Goal: Information Seeking & Learning: Find specific fact

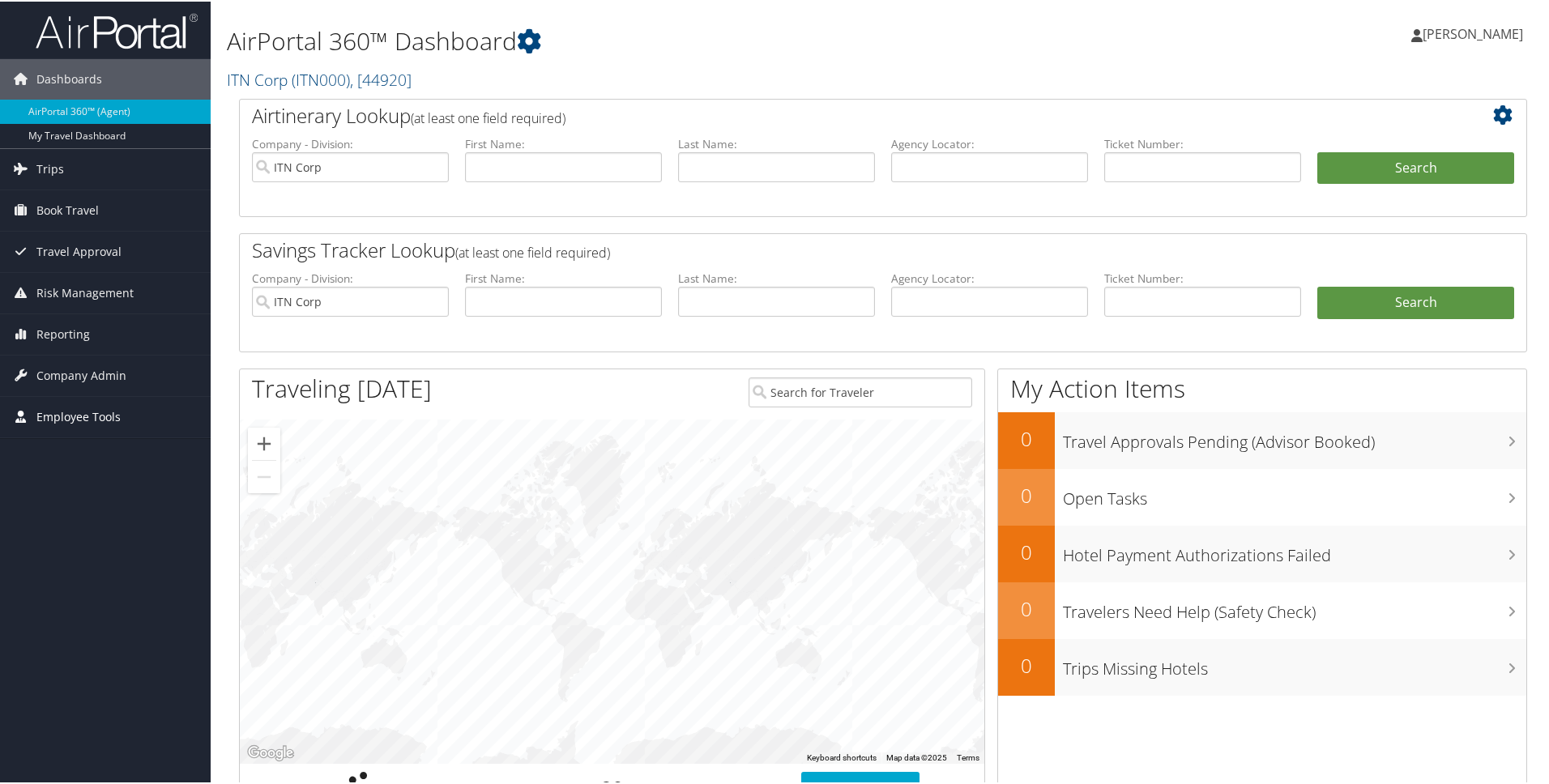
click at [63, 415] on span "Employee Tools" at bounding box center [78, 415] width 84 height 40
click at [94, 501] on link "Carrier Contracts" at bounding box center [105, 495] width 210 height 24
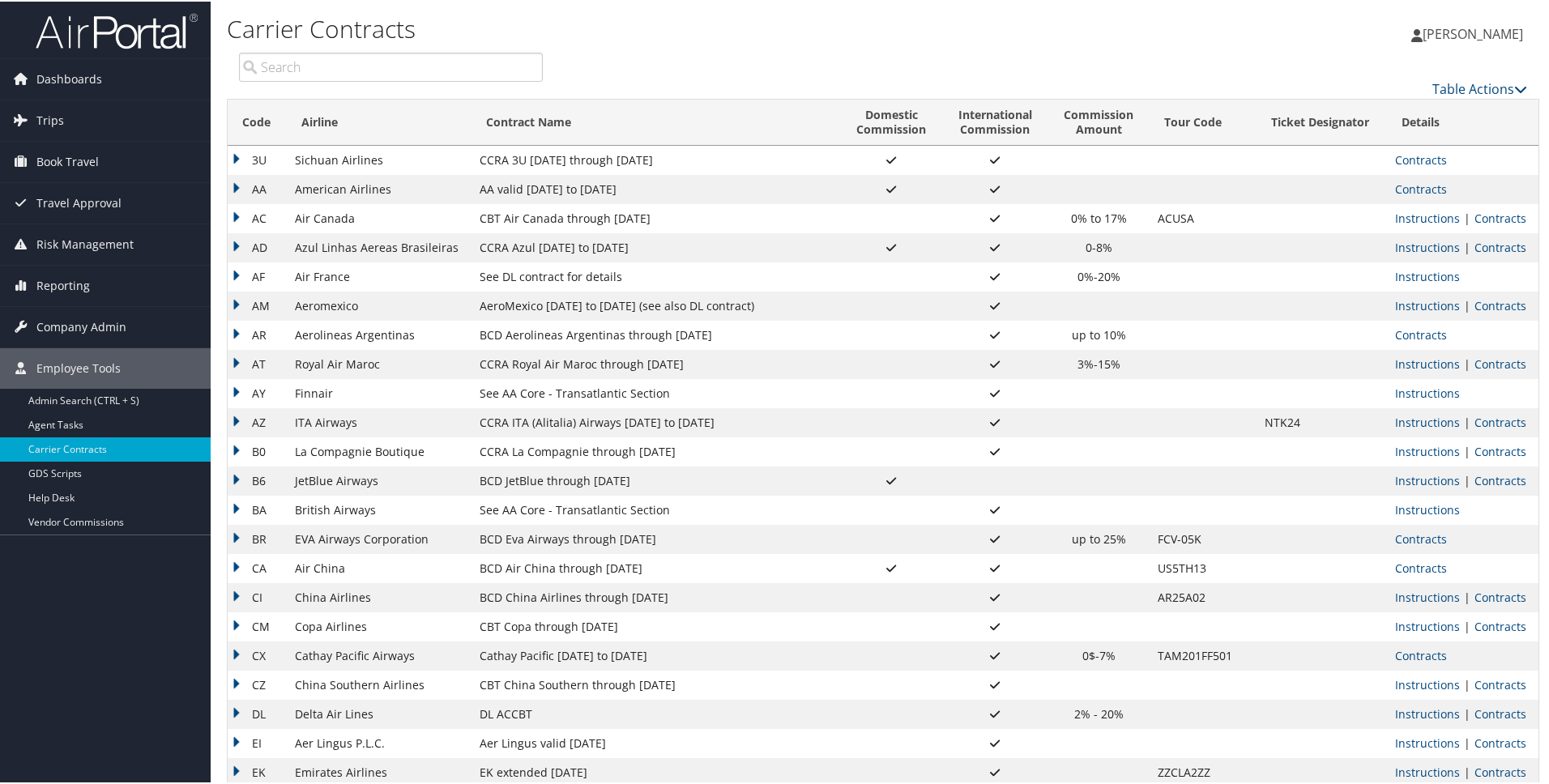
click at [239, 184] on td "AA" at bounding box center [257, 187] width 59 height 29
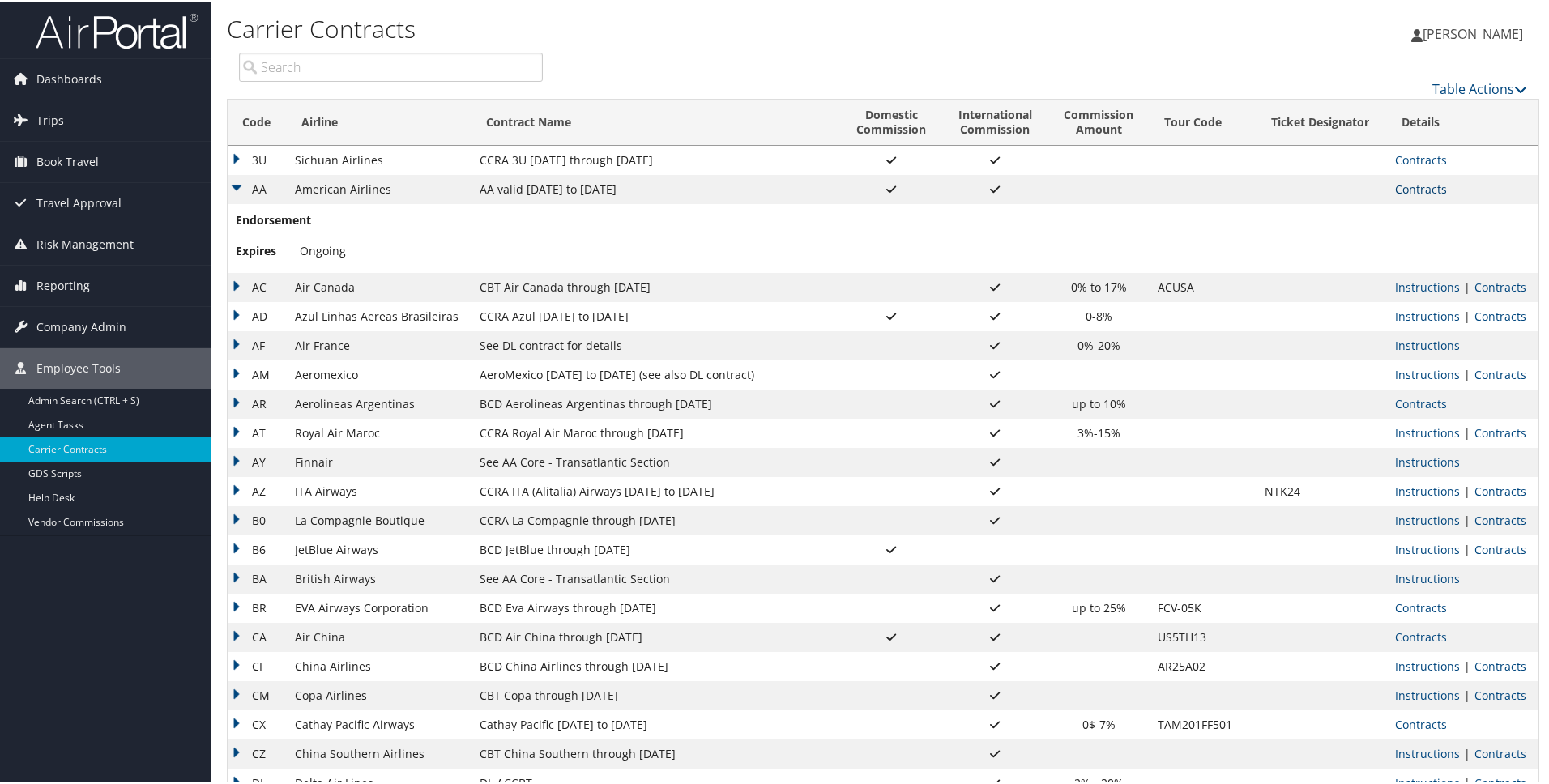
click at [1422, 193] on link "Contracts" at bounding box center [1420, 187] width 52 height 16
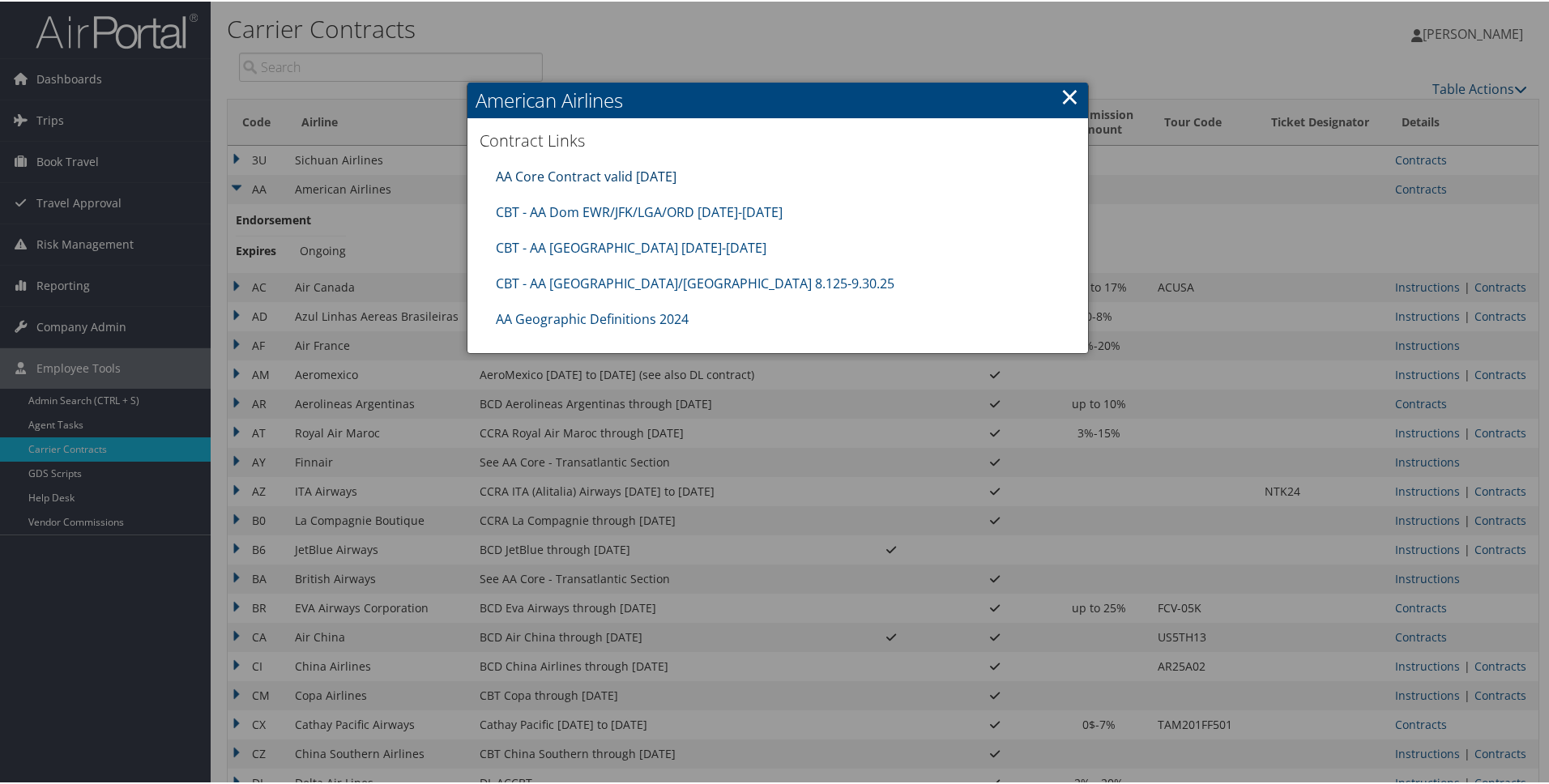
click at [585, 170] on link "AA Core Contract valid 30jun26" at bounding box center [586, 175] width 181 height 18
click at [1067, 96] on link "×" at bounding box center [1070, 94] width 19 height 32
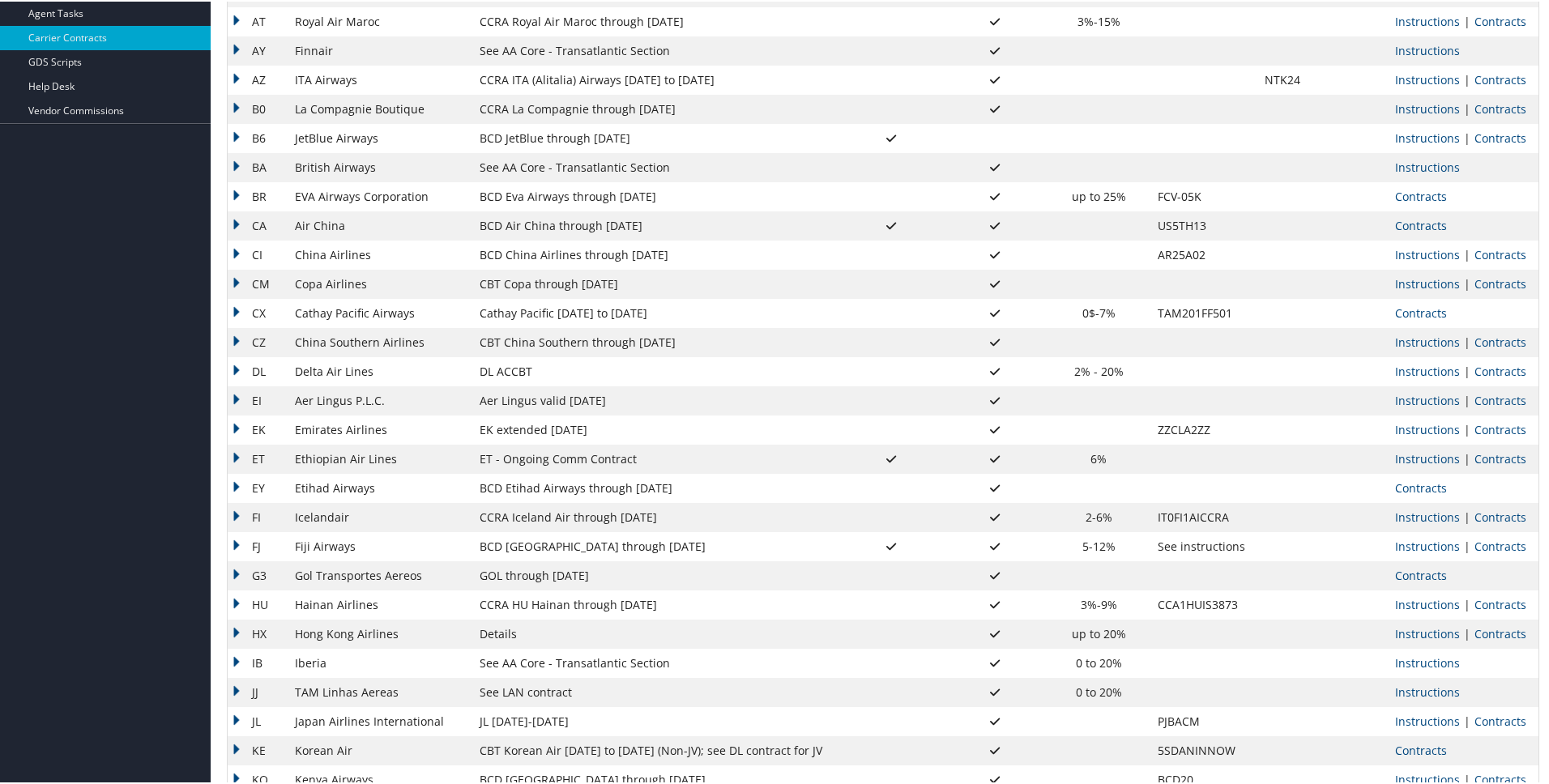
scroll to position [437, 0]
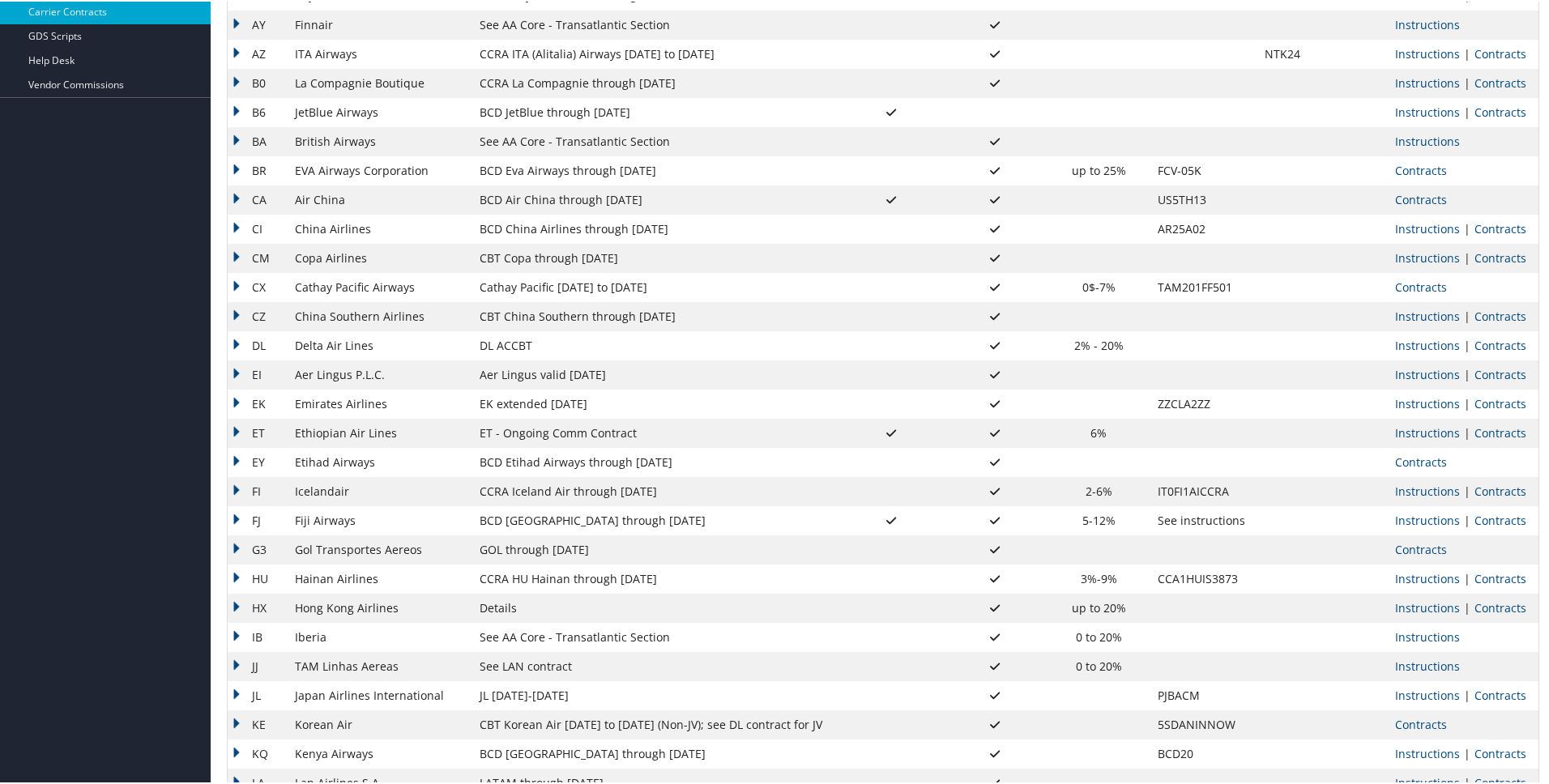
click at [238, 345] on td "DL" at bounding box center [257, 344] width 59 height 29
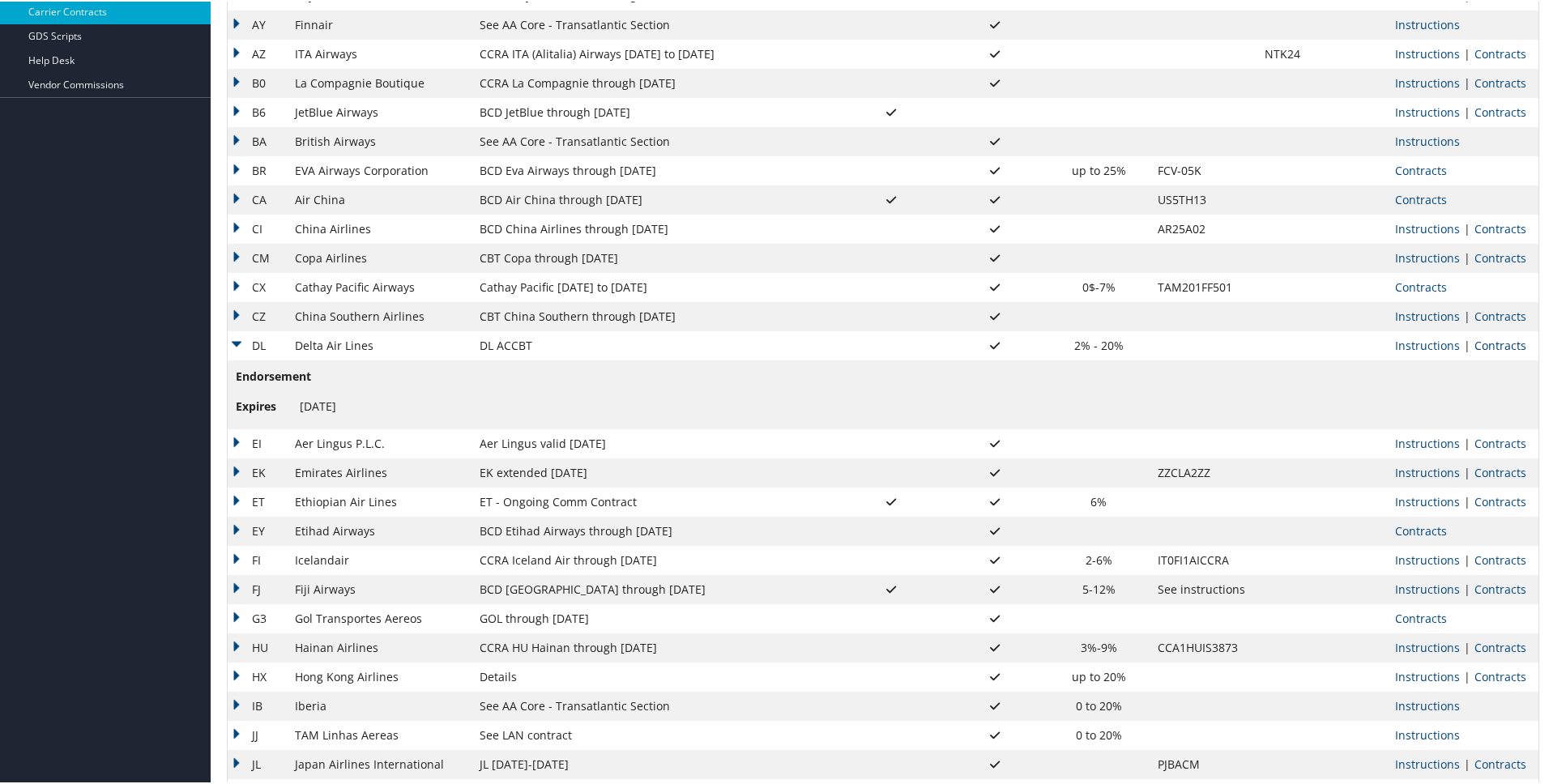
click at [1493, 345] on link "Contracts" at bounding box center [1500, 344] width 52 height 16
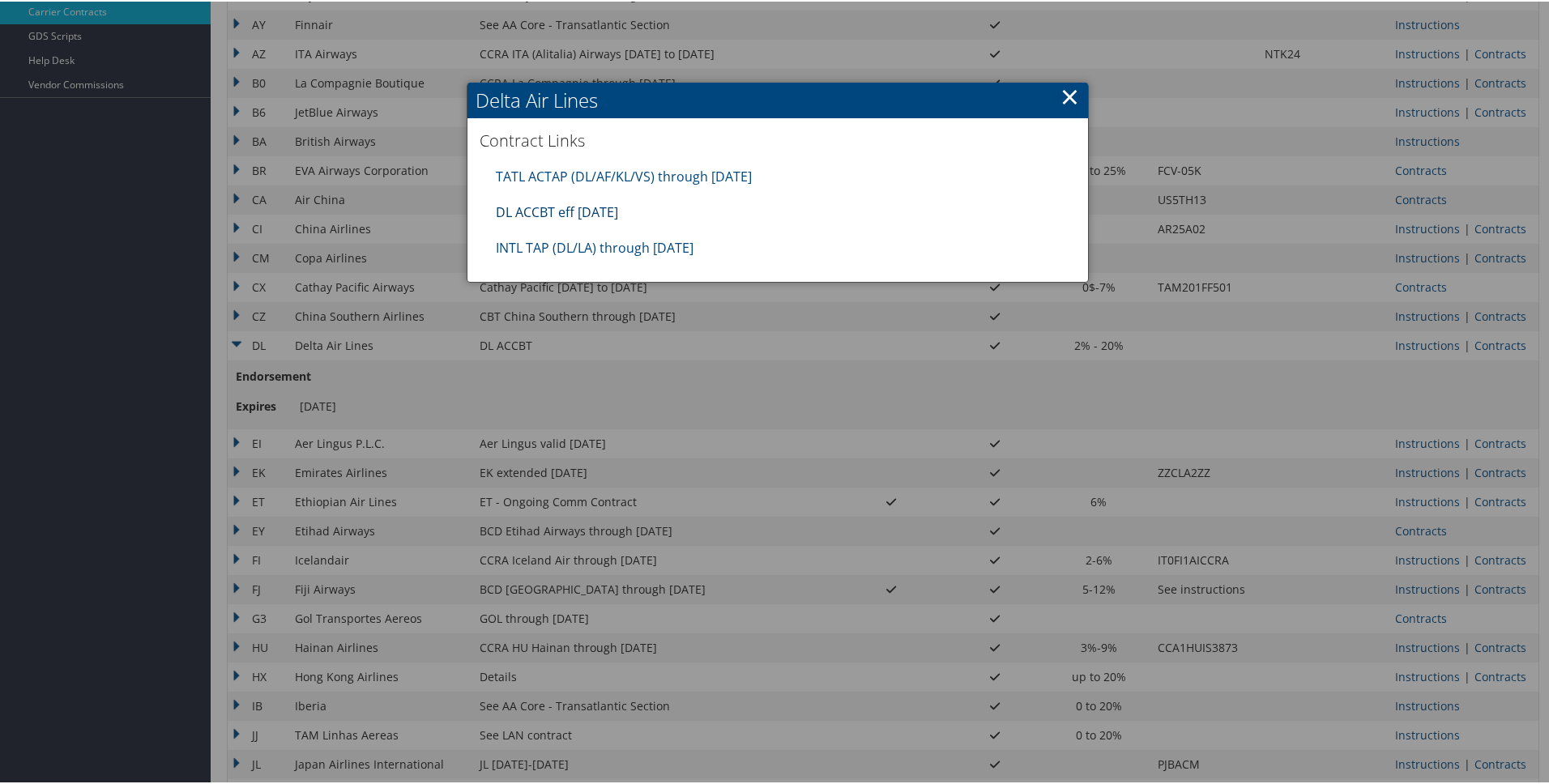
click at [581, 211] on link "DL ACCBT eff Aug 2025" at bounding box center [557, 211] width 122 height 18
click at [1067, 93] on link "×" at bounding box center [1070, 94] width 19 height 32
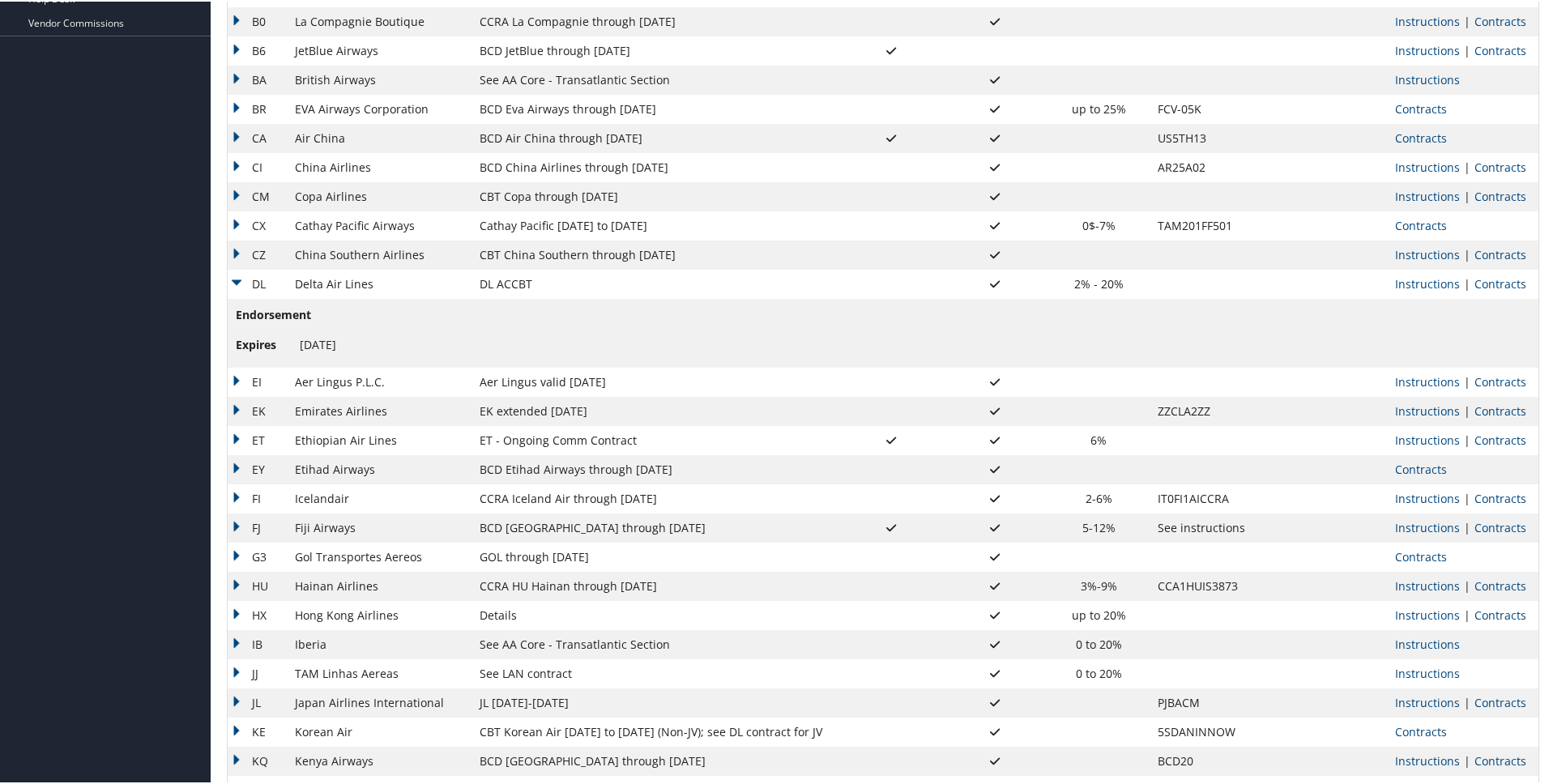
scroll to position [501, 0]
click at [233, 275] on td "DL" at bounding box center [257, 279] width 59 height 29
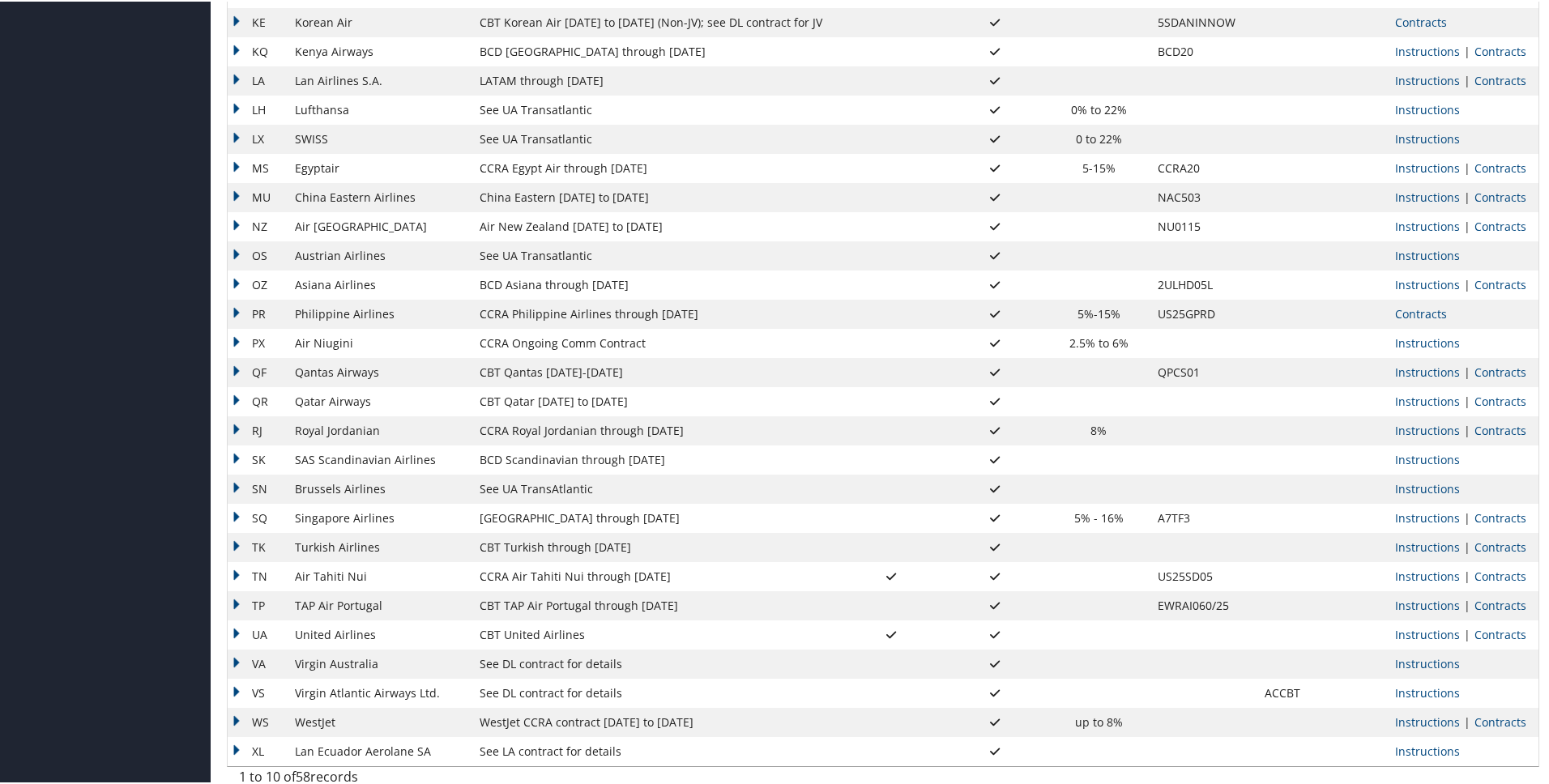
scroll to position [1148, 0]
